Goal: Obtain resource: Obtain resource

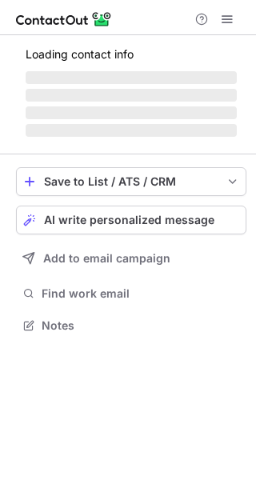
scroll to position [323, 256]
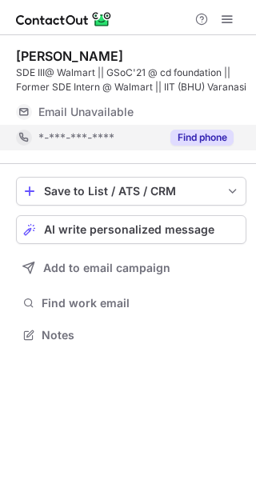
click at [191, 137] on button "Find phone" at bounding box center [201, 138] width 63 height 16
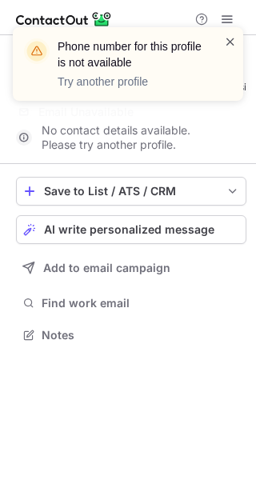
click at [227, 45] on span at bounding box center [230, 42] width 13 height 16
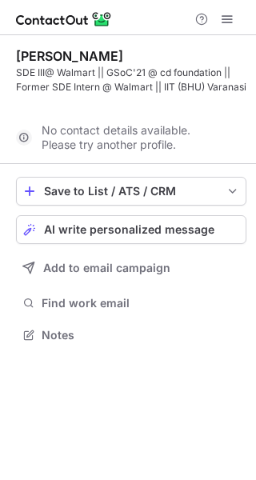
scroll to position [297, 256]
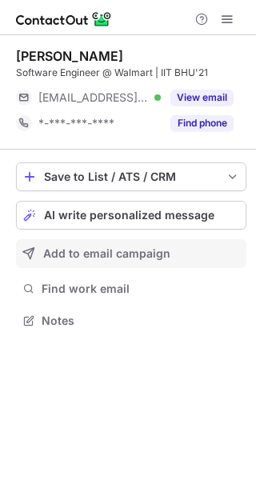
scroll to position [309, 256]
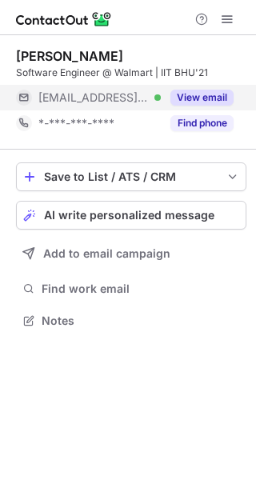
scroll to position [7, 8]
click at [197, 95] on button "View email" at bounding box center [201, 98] width 63 height 16
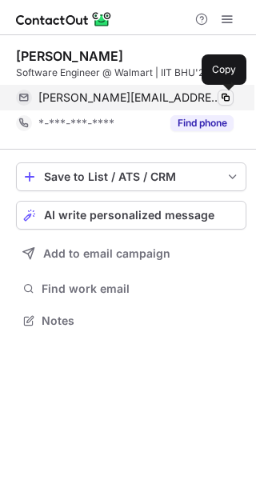
click at [221, 98] on span at bounding box center [225, 97] width 13 height 13
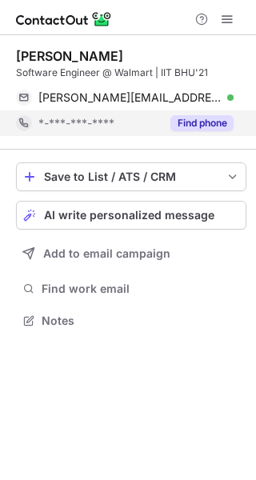
click at [196, 130] on button "Find phone" at bounding box center [201, 123] width 63 height 16
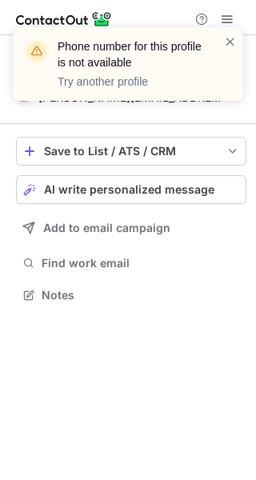
scroll to position [283, 256]
click at [233, 40] on span at bounding box center [230, 42] width 13 height 16
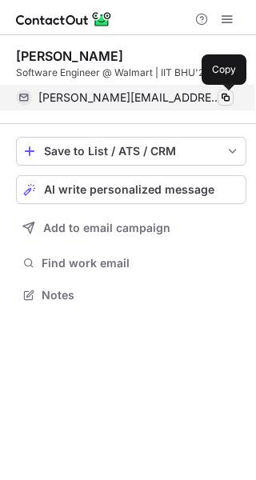
click at [229, 96] on span at bounding box center [225, 97] width 13 height 13
click at [225, 96] on span at bounding box center [225, 97] width 13 height 13
